Goal: Task Accomplishment & Management: Manage account settings

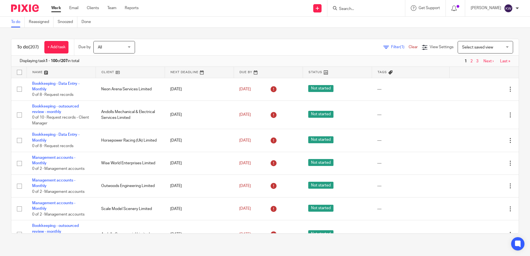
scroll to position [721, 0]
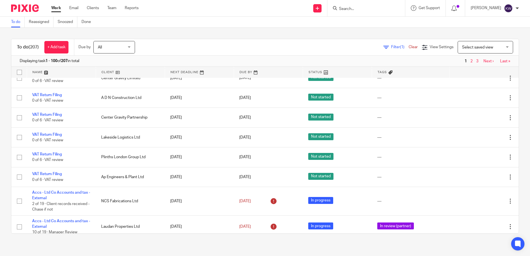
click at [363, 11] on input "Search" at bounding box center [363, 9] width 50 height 5
type input "xmt"
click at [364, 25] on link at bounding box center [371, 21] width 69 height 8
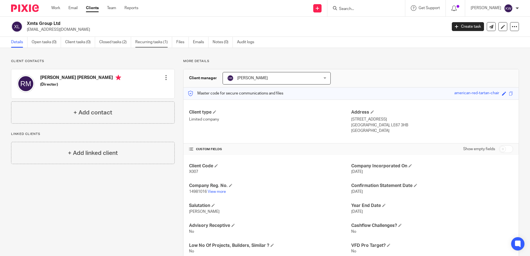
click at [145, 44] on link "Recurring tasks (1)" at bounding box center [153, 42] width 37 height 11
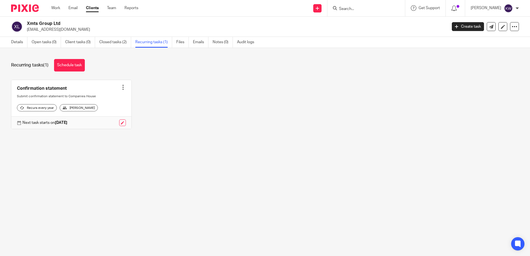
click at [122, 89] on div at bounding box center [123, 88] width 6 height 6
click at [162, 119] on div "Confirmation statement Create task Clone template Recalculate schedule Cancel s…" at bounding box center [260, 109] width 516 height 58
click at [121, 126] on link at bounding box center [122, 122] width 7 height 7
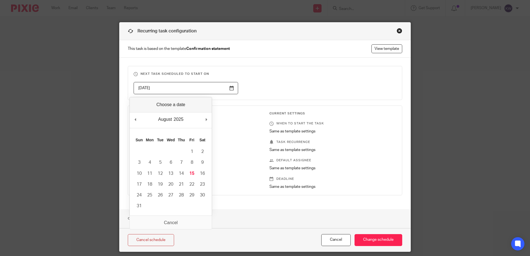
click at [151, 90] on input "2025-12-05" at bounding box center [186, 88] width 104 height 12
drag, startPoint x: 161, startPoint y: 88, endPoint x: 101, endPoint y: 91, distance: 59.6
click at [101, 91] on div "Recurring task configuration This task is based on the template Confirmation st…" at bounding box center [265, 128] width 530 height 256
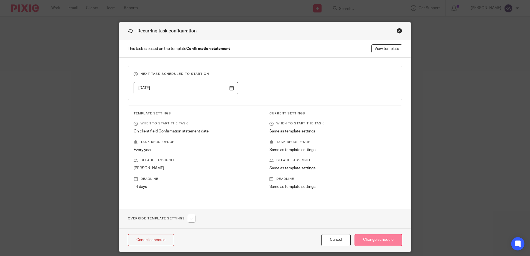
type input "2025-08-15"
click at [377, 242] on input "Change schedule" at bounding box center [378, 240] width 48 height 12
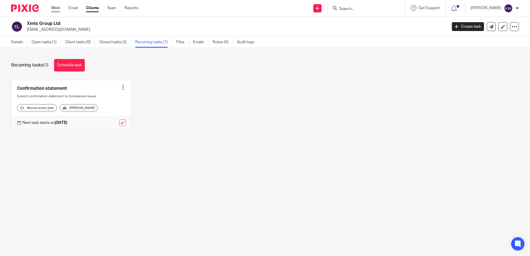
click at [55, 11] on link "Work" at bounding box center [55, 8] width 9 height 6
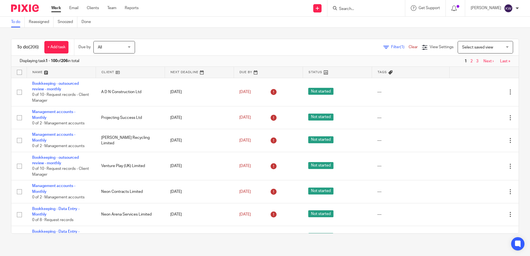
click at [361, 11] on input "Search" at bounding box center [363, 9] width 50 height 5
type input "xmts"
click at [361, 21] on link at bounding box center [371, 21] width 69 height 8
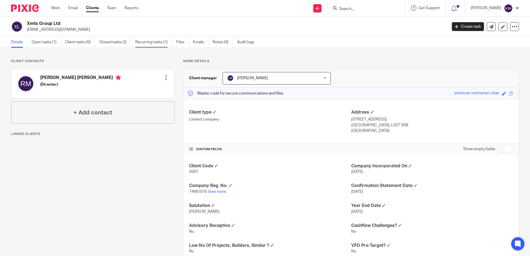
click at [151, 40] on link "Recurring tasks (1)" at bounding box center [153, 42] width 37 height 11
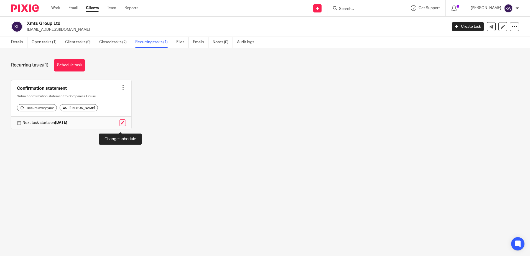
click at [121, 126] on link at bounding box center [122, 122] width 7 height 7
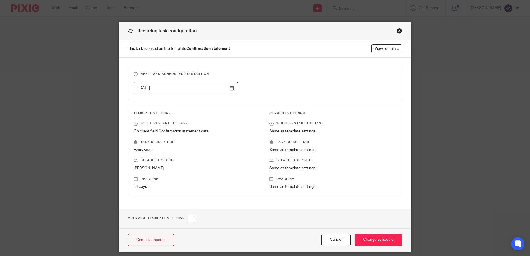
click at [150, 87] on input "2025-12-05" at bounding box center [186, 88] width 104 height 12
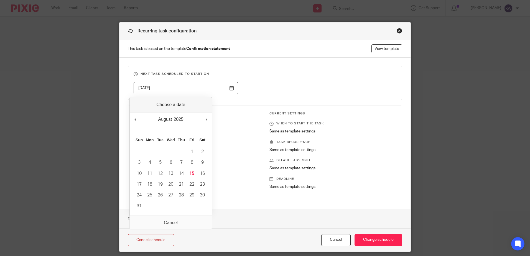
click at [144, 87] on input "2025-12-05" at bounding box center [186, 88] width 104 height 12
click at [141, 82] on input "6" at bounding box center [186, 88] width 104 height 12
type input "2025-08-15"
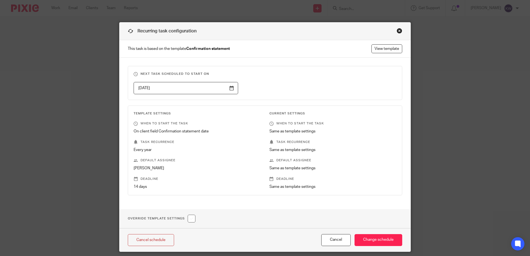
click at [145, 89] on input "2025-08-15" at bounding box center [186, 88] width 104 height 12
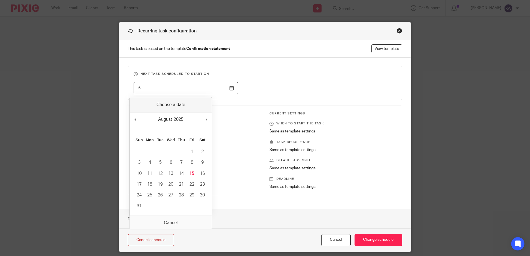
click at [183, 118] on div "2025 2015 2016 2017 2018 2019 2020 2021 2022 2023 2024 2025 2026 2027 2028 2029…" at bounding box center [179, 119] width 12 height 8
click at [203, 120] on div "August January February March April May June July August September October Nove…" at bounding box center [171, 121] width 82 height 16
type input "2026-08-15"
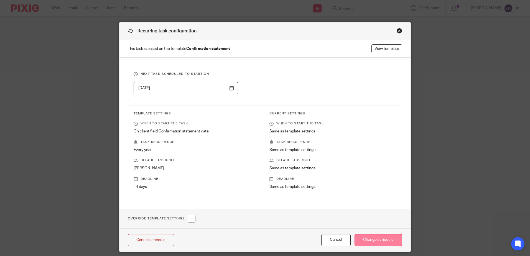
click at [387, 243] on input "Change schedule" at bounding box center [378, 240] width 48 height 12
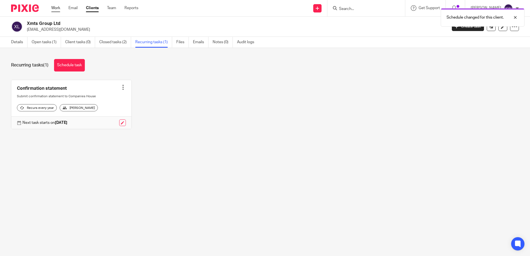
click at [54, 8] on link "Work" at bounding box center [55, 8] width 9 height 6
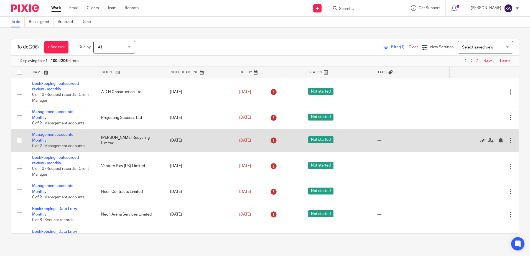
click at [480, 141] on icon at bounding box center [483, 141] width 6 height 6
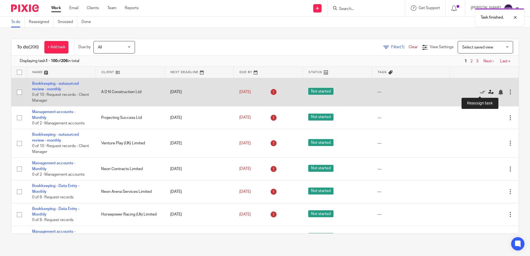
click at [488, 91] on icon at bounding box center [491, 93] width 6 height 6
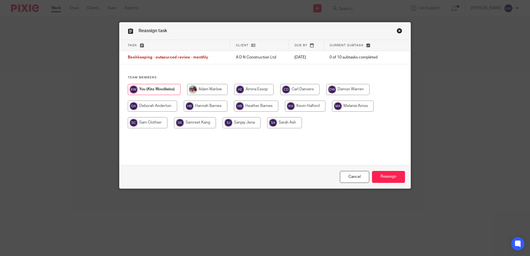
click at [355, 105] on input "radio" at bounding box center [353, 106] width 42 height 11
radio input "true"
click at [396, 177] on input "Reassign" at bounding box center [388, 177] width 33 height 12
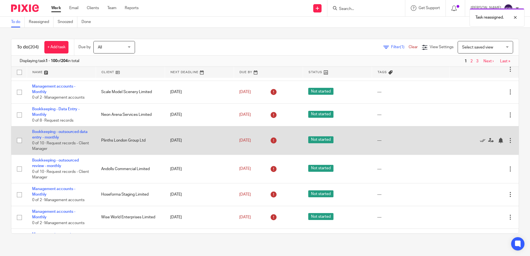
scroll to position [28, 0]
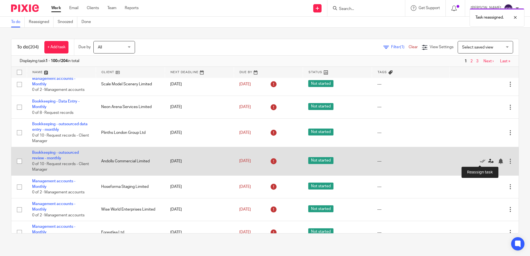
click at [488, 159] on icon at bounding box center [491, 162] width 6 height 6
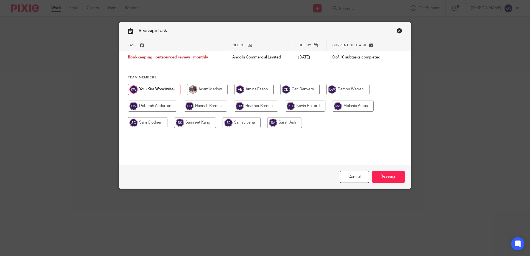
click at [342, 107] on input "radio" at bounding box center [353, 106] width 42 height 11
radio input "true"
click at [388, 170] on div "Cancel Reassign" at bounding box center [264, 176] width 291 height 23
click at [387, 172] on input "Reassign" at bounding box center [388, 177] width 33 height 12
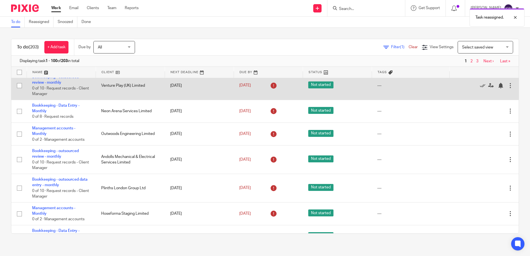
scroll to position [166, 0]
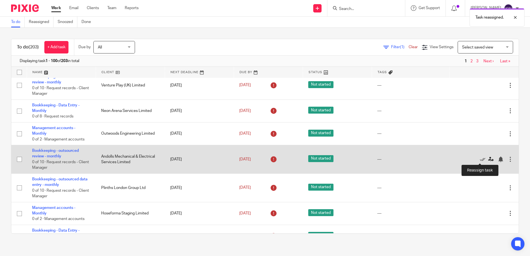
click at [488, 159] on icon at bounding box center [491, 160] width 6 height 6
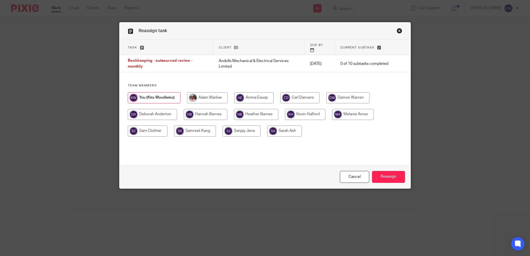
click at [354, 109] on input "radio" at bounding box center [353, 114] width 42 height 11
radio input "true"
click at [380, 171] on input "Reassign" at bounding box center [388, 177] width 33 height 12
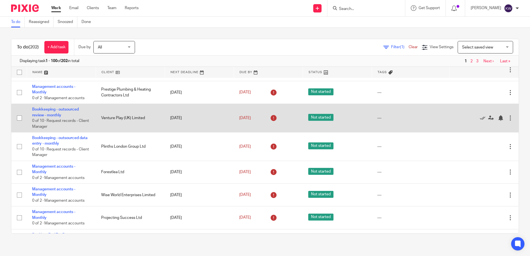
scroll to position [222, 0]
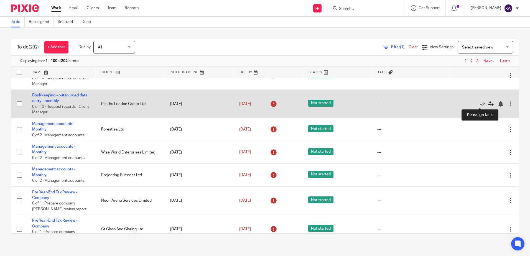
click at [488, 104] on icon at bounding box center [491, 104] width 6 height 6
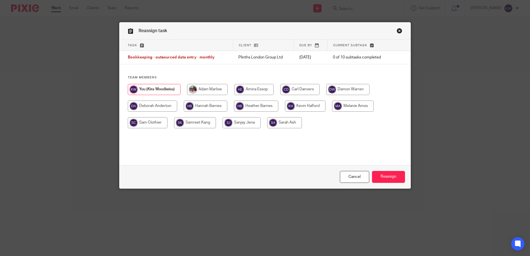
click at [353, 104] on input "radio" at bounding box center [353, 106] width 42 height 11
radio input "true"
click at [388, 179] on input "Reassign" at bounding box center [388, 177] width 33 height 12
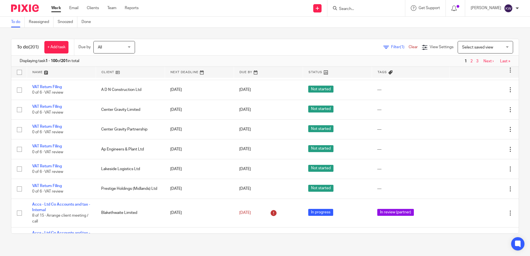
scroll to position [582, 0]
